Goal: Navigation & Orientation: Find specific page/section

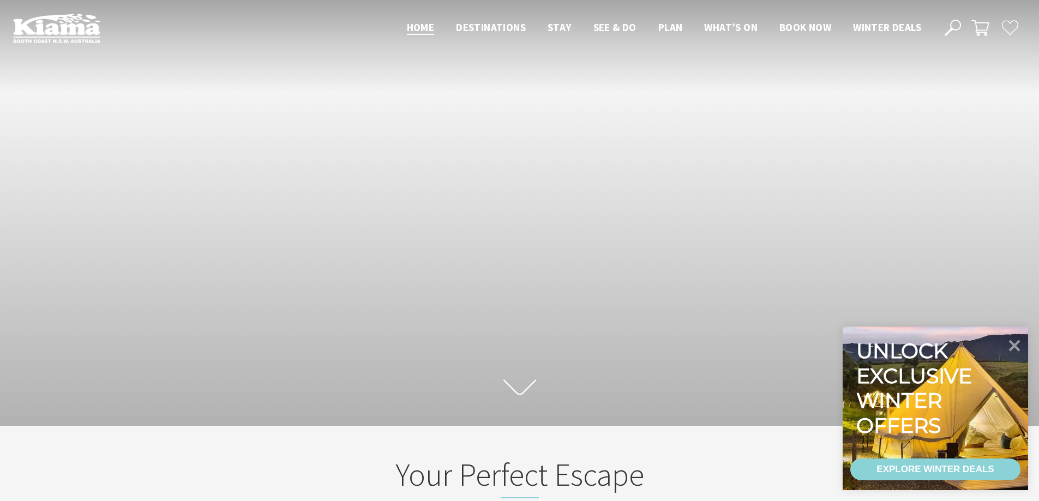
scroll to position [182, 1047]
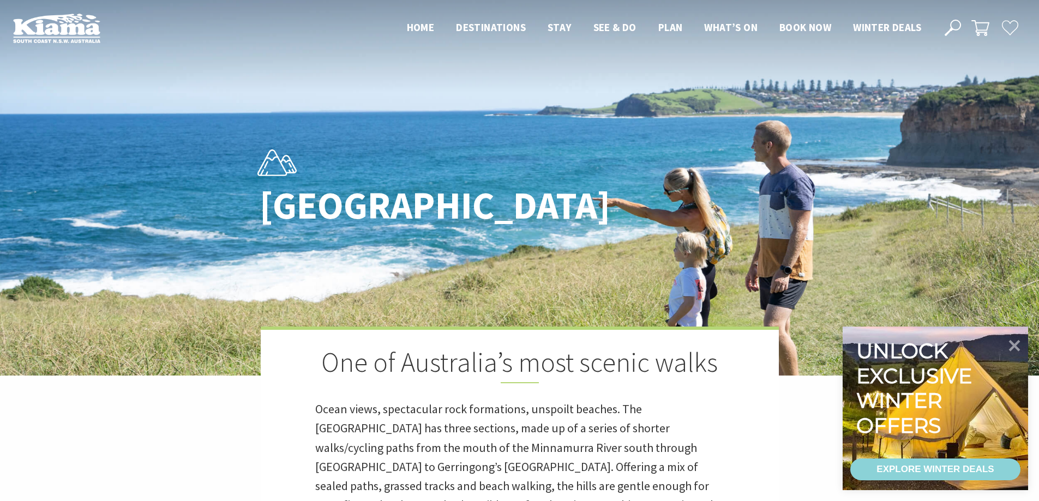
scroll to position [5, 5]
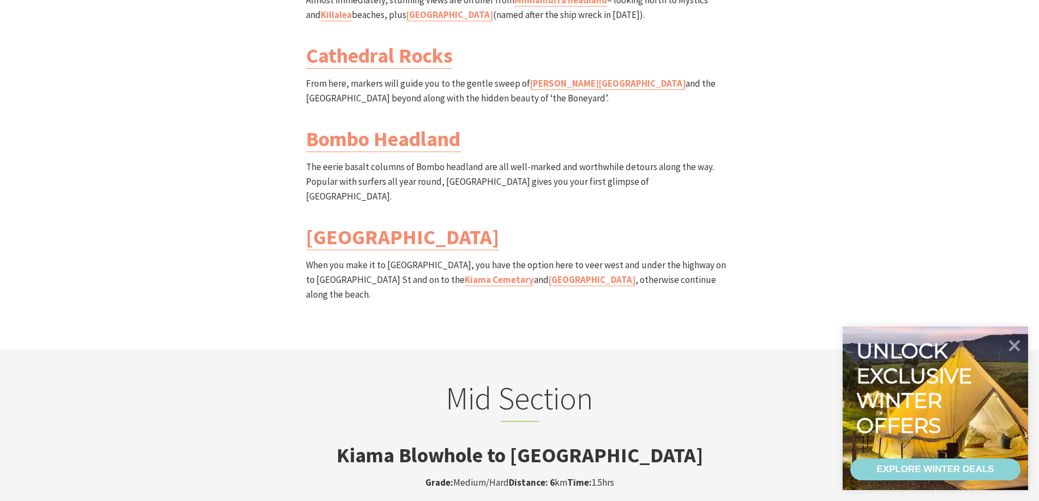
scroll to position [1582, 0]
